Goal: Information Seeking & Learning: Learn about a topic

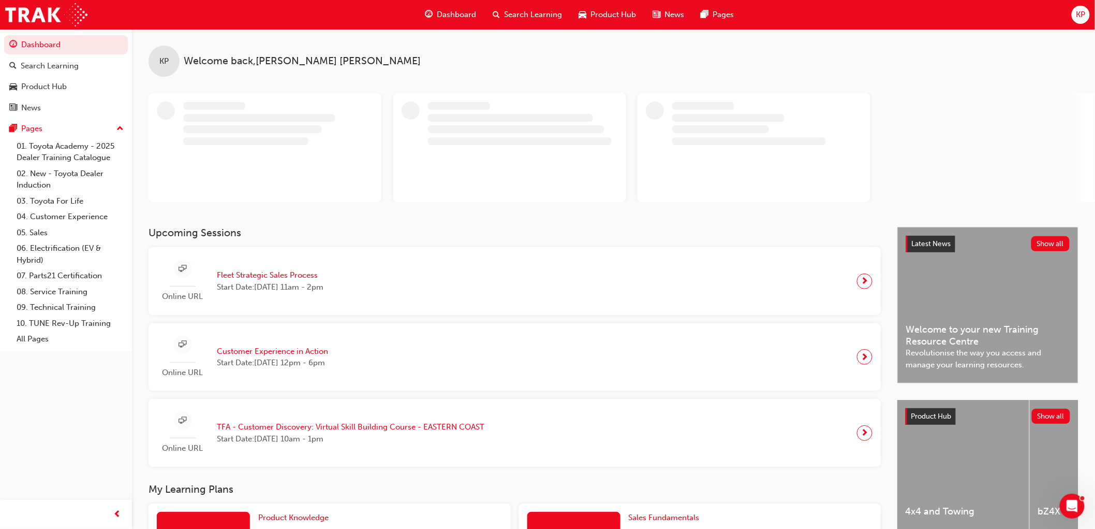
click at [279, 271] on span "Fleet Strategic Sales Process" at bounding box center [270, 275] width 107 height 12
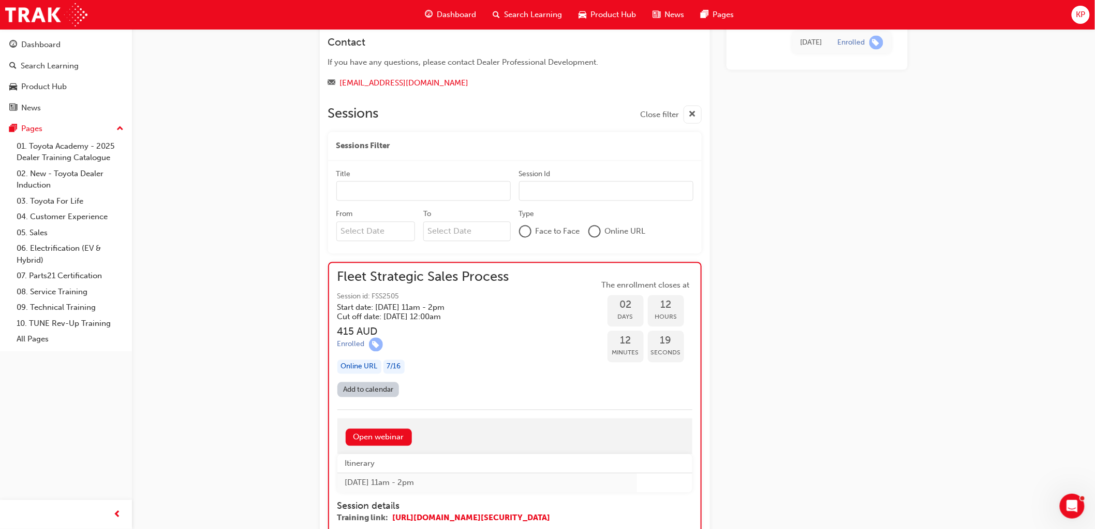
scroll to position [694, 0]
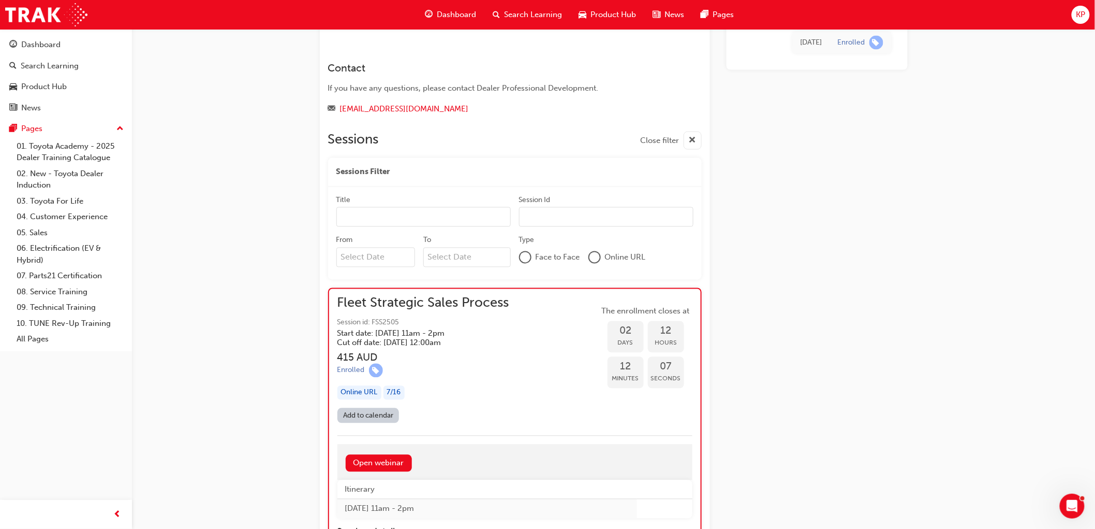
click at [495, 304] on span "Fleet Strategic Sales Process" at bounding box center [424, 303] width 172 height 12
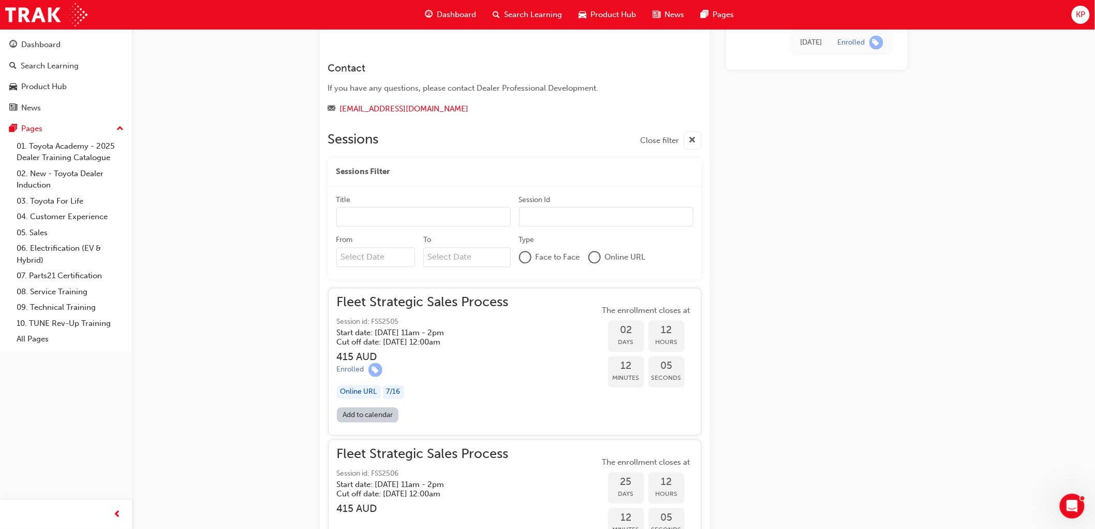
click at [473, 309] on span "Fleet Strategic Sales Process" at bounding box center [423, 303] width 172 height 12
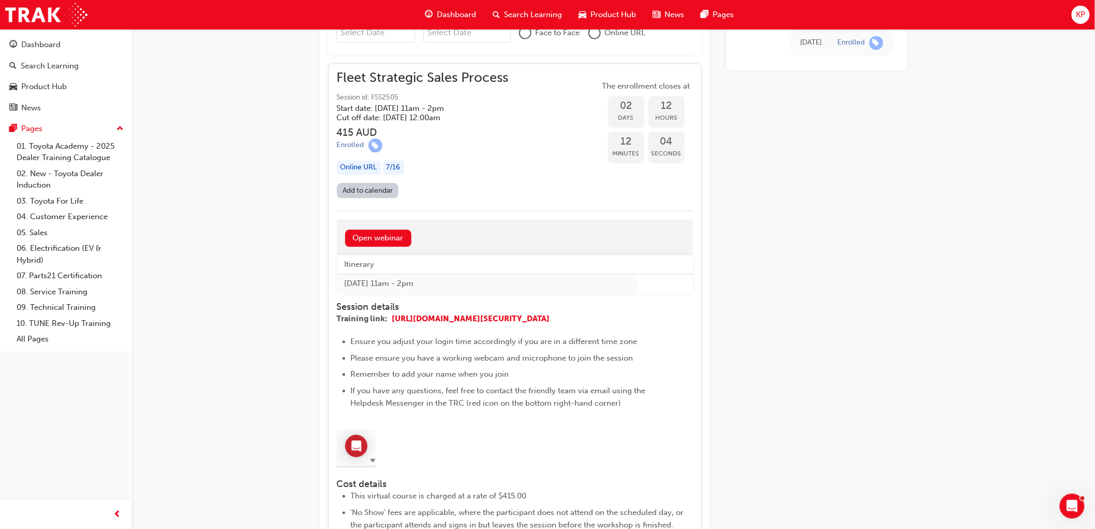
scroll to position [924, 0]
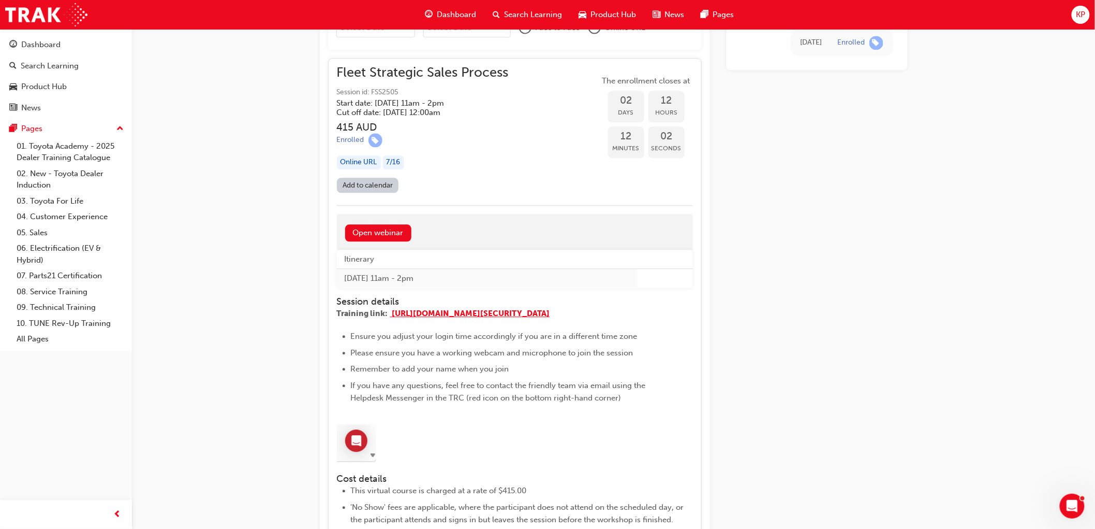
click at [467, 316] on span "[URL][DOMAIN_NAME][SECURITY_DATA]" at bounding box center [471, 313] width 158 height 9
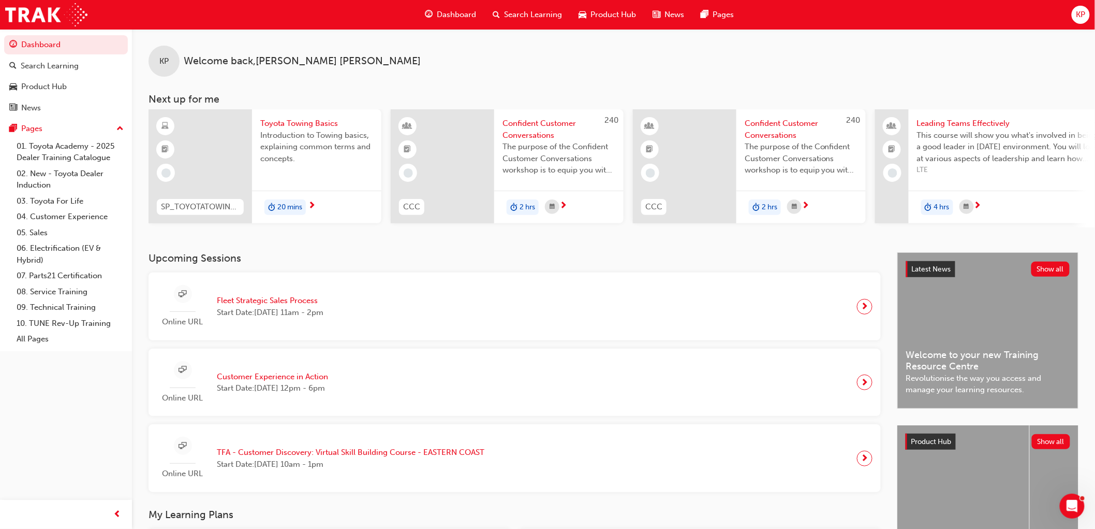
click at [866, 306] on span "next-icon" at bounding box center [865, 306] width 8 height 14
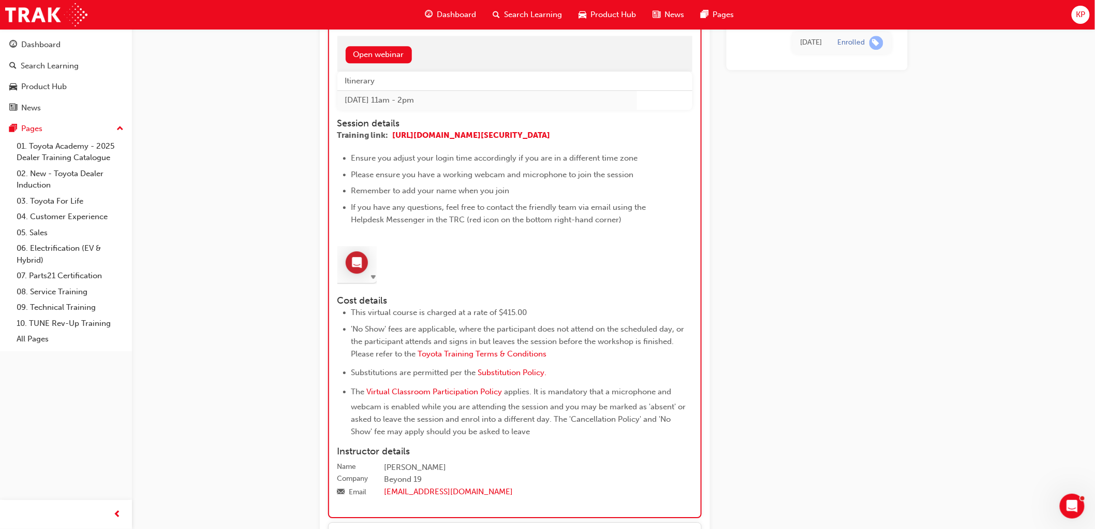
scroll to position [1096, 0]
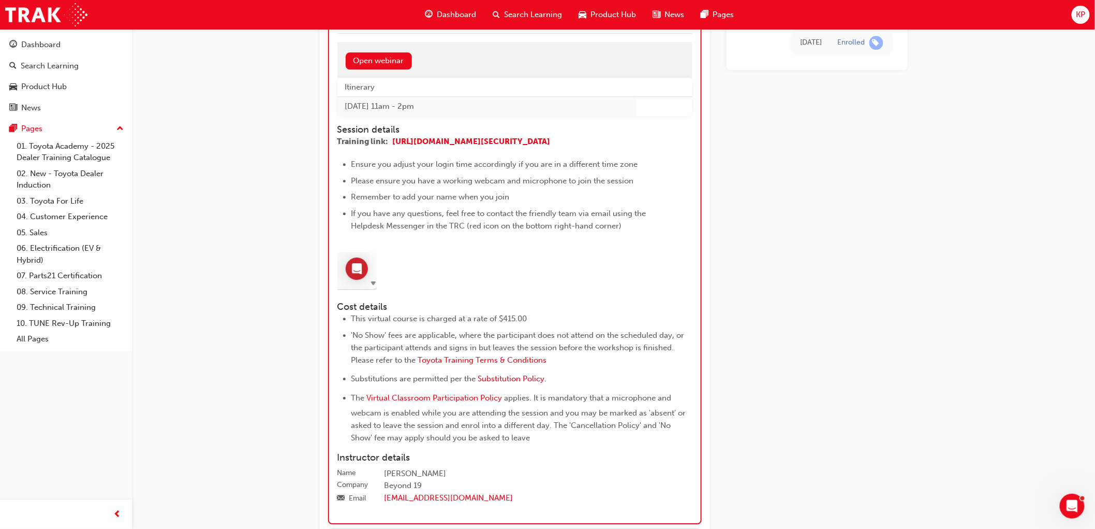
click at [458, 105] on td "[DATE] 11am - 2pm" at bounding box center [488, 106] width 300 height 19
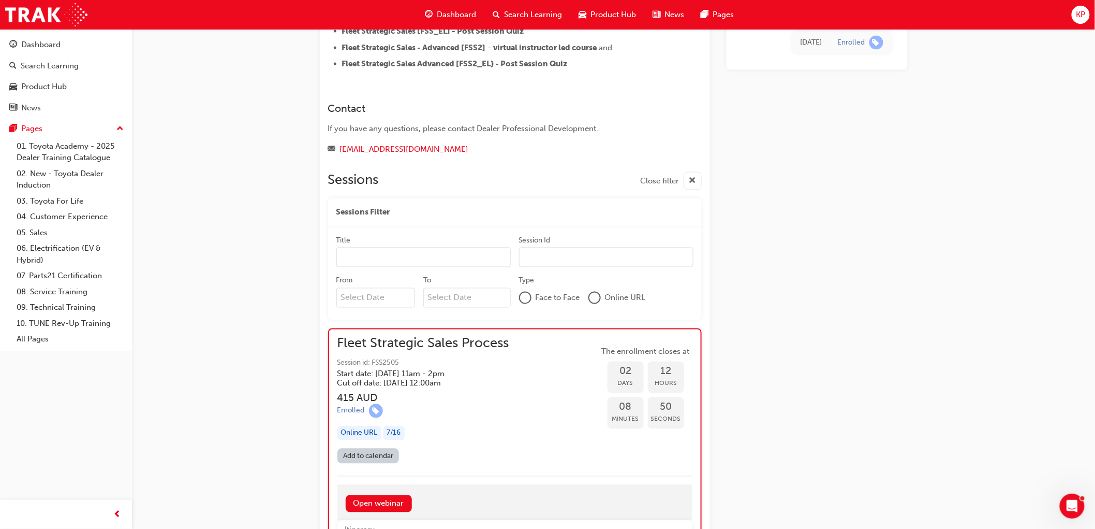
scroll to position [690, 0]
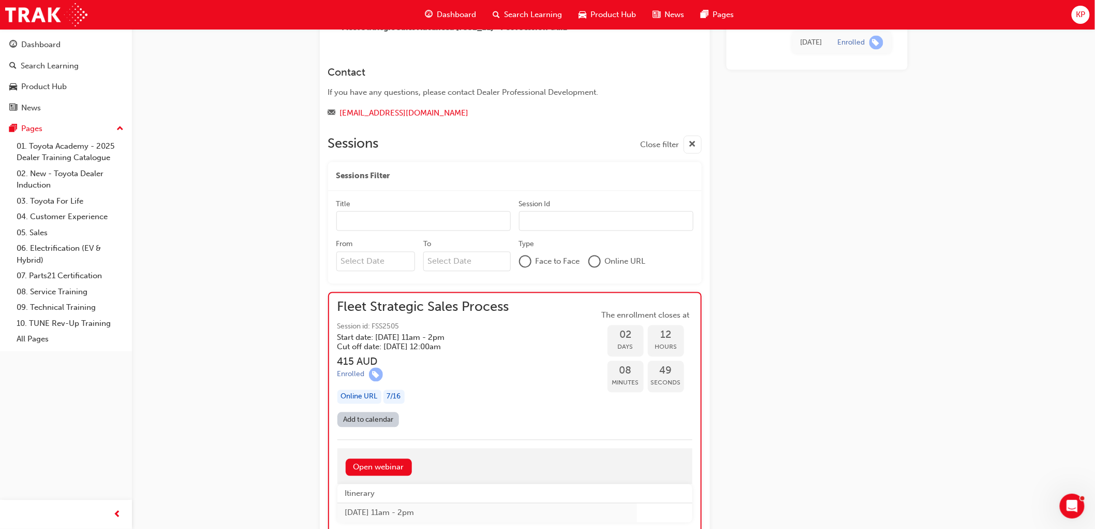
click at [391, 327] on span "Session id: FSS2505" at bounding box center [424, 327] width 172 height 12
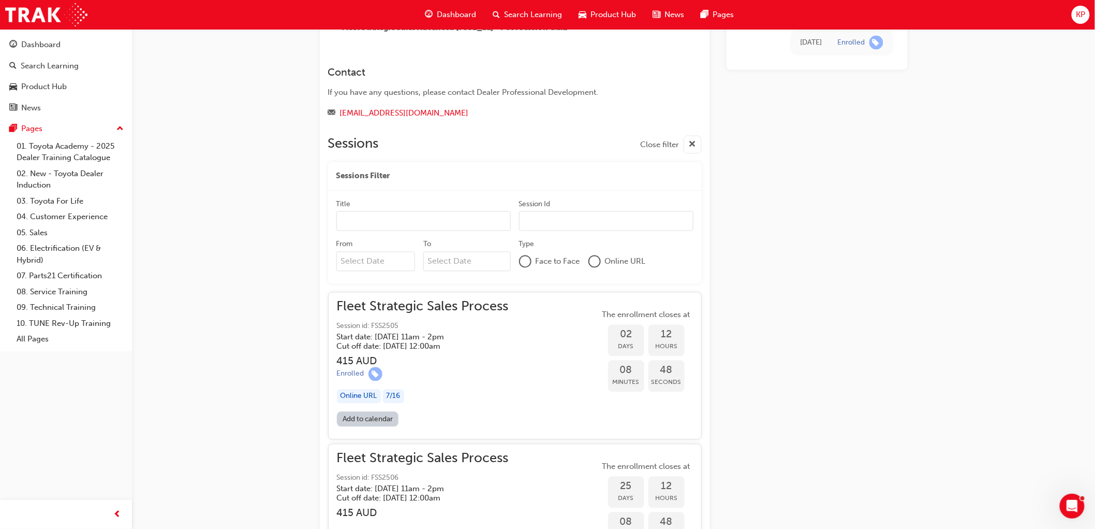
click at [391, 327] on span "Session id: FSS2505" at bounding box center [423, 326] width 172 height 12
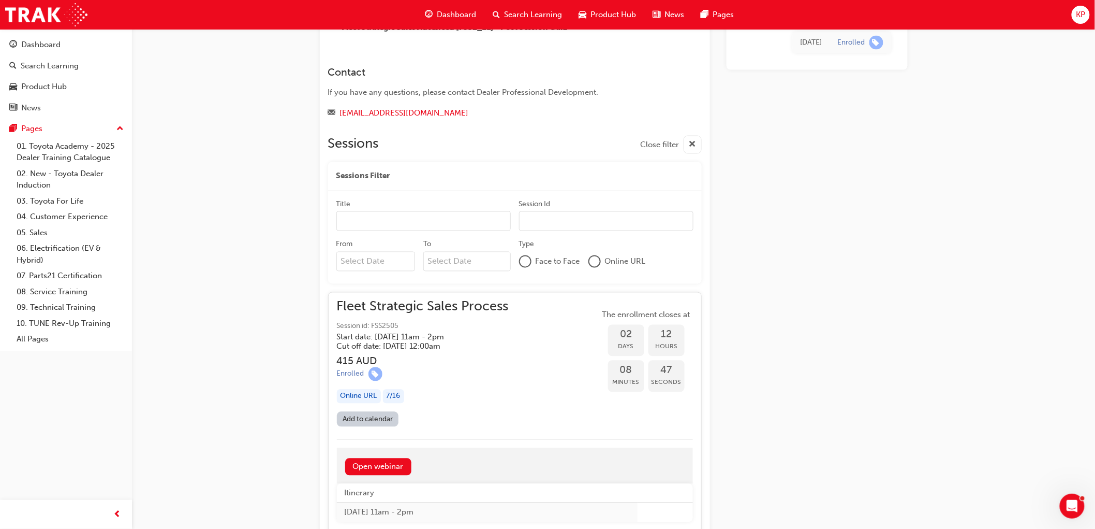
drag, startPoint x: 402, startPoint y: 324, endPoint x: 369, endPoint y: 324, distance: 33.1
click at [369, 324] on span "Session id: FSS2505" at bounding box center [423, 326] width 172 height 12
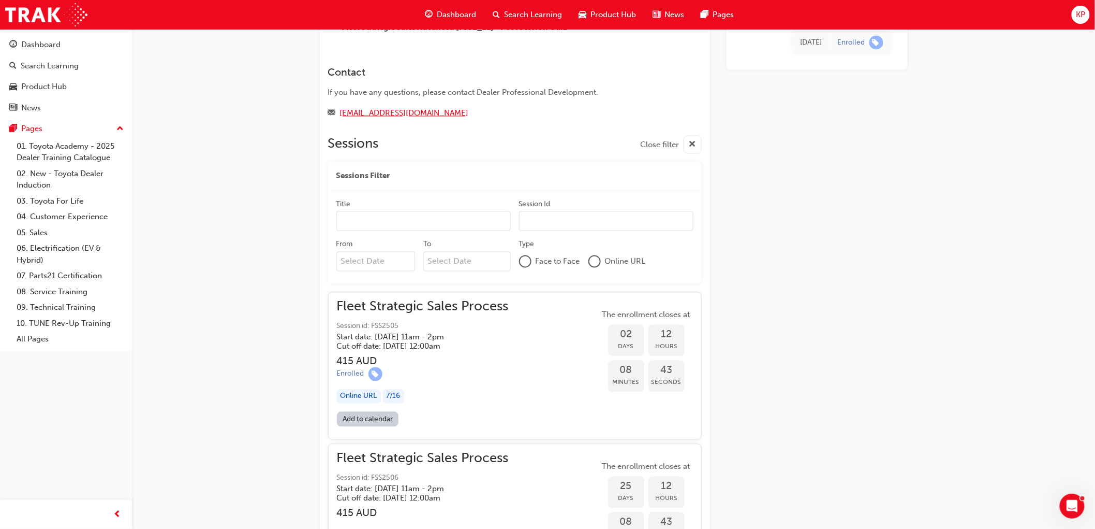
click at [386, 115] on link "[EMAIL_ADDRESS][DOMAIN_NAME]" at bounding box center [404, 112] width 129 height 9
click at [454, 9] on span "Dashboard" at bounding box center [456, 15] width 39 height 12
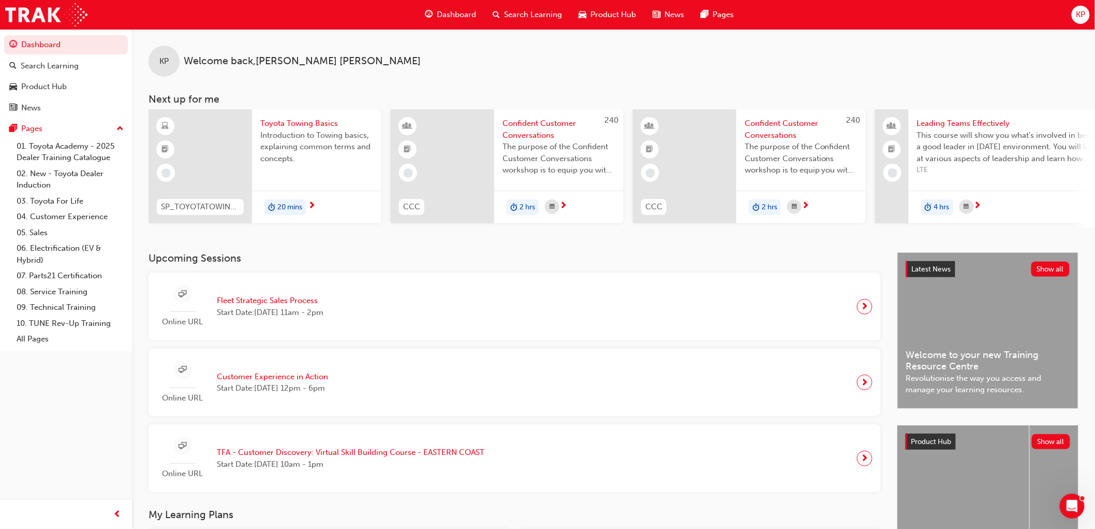
click at [506, 5] on div "Search Learning" at bounding box center [528, 14] width 86 height 21
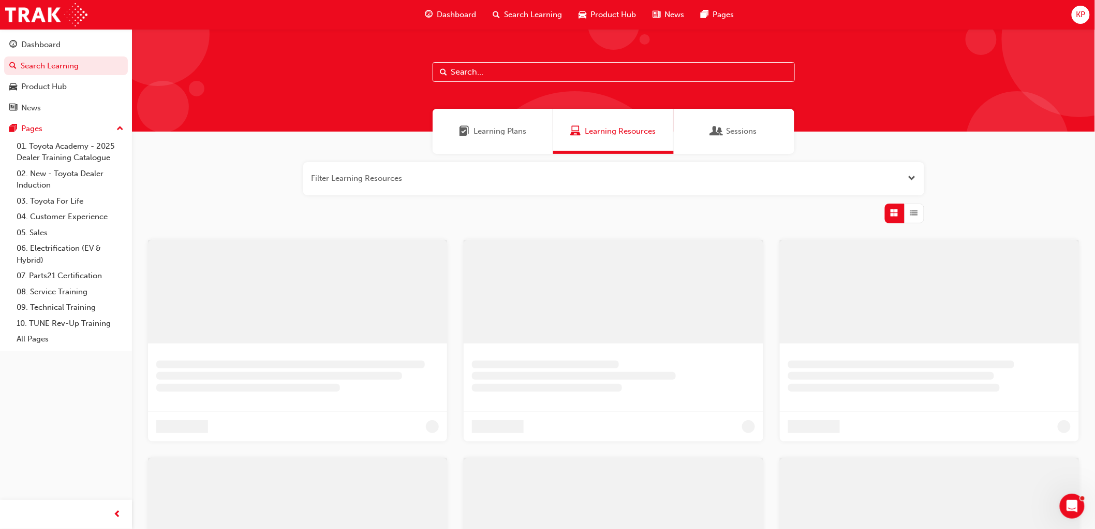
click at [463, 70] on input "text" at bounding box center [614, 72] width 362 height 20
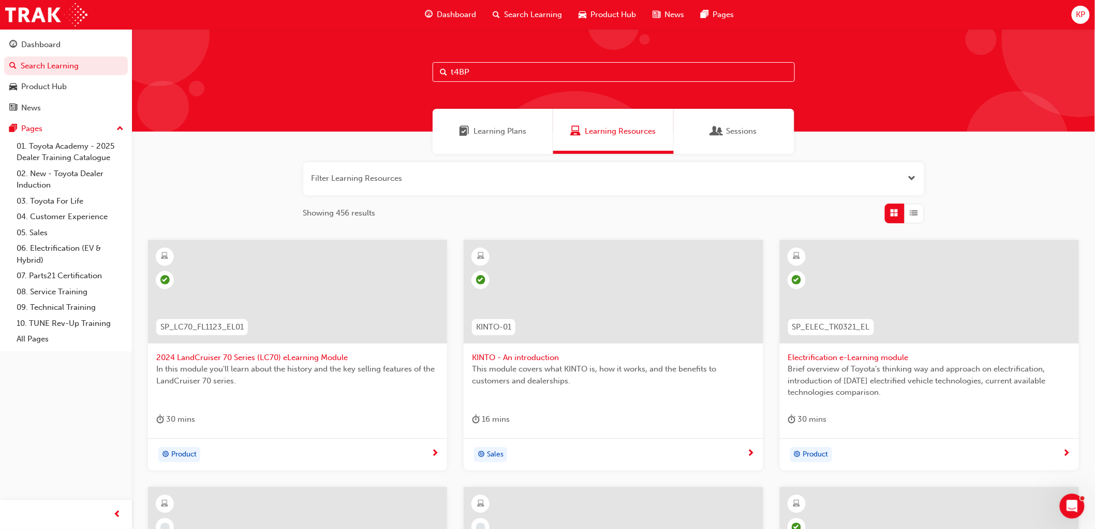
type input "t4BP"
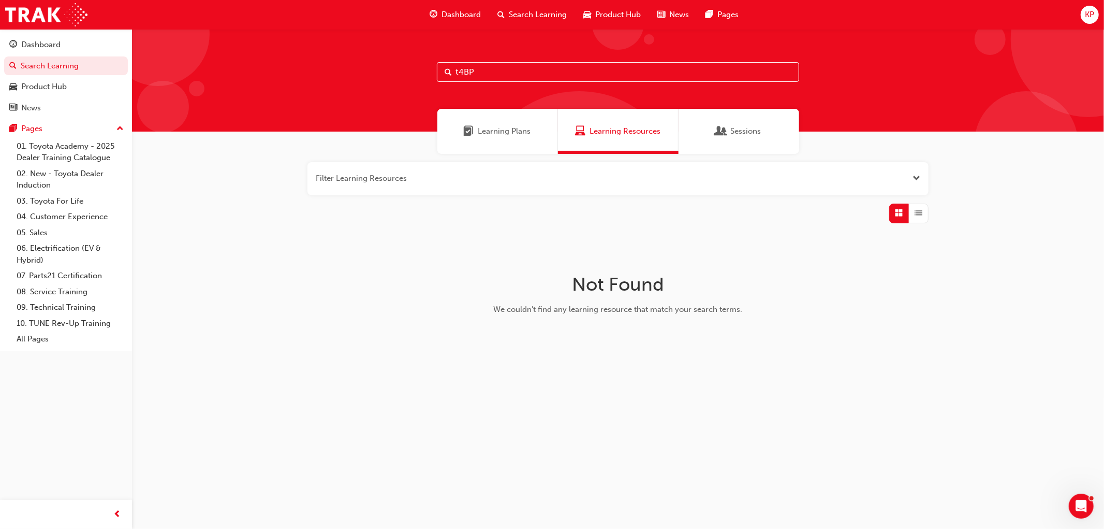
click at [525, 17] on span "Search Learning" at bounding box center [538, 15] width 58 height 12
